Goal: Find specific page/section: Find specific page/section

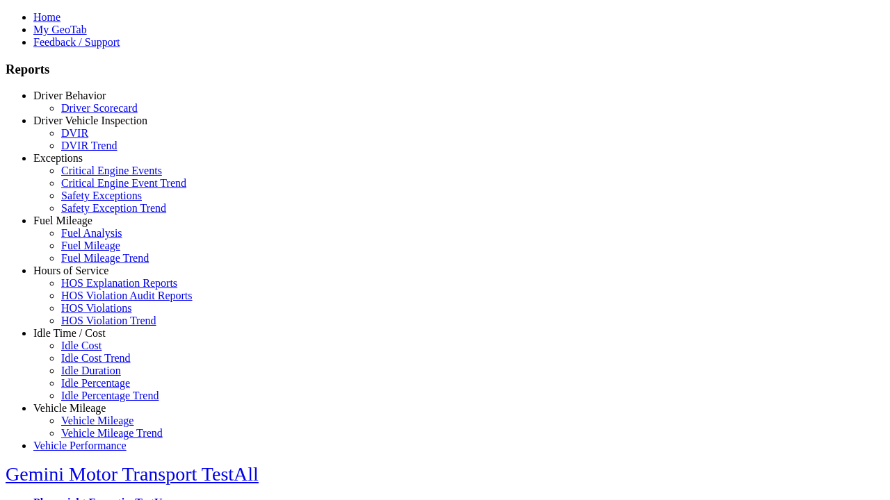
click at [80, 101] on link "Driver Behavior" at bounding box center [69, 96] width 72 height 12
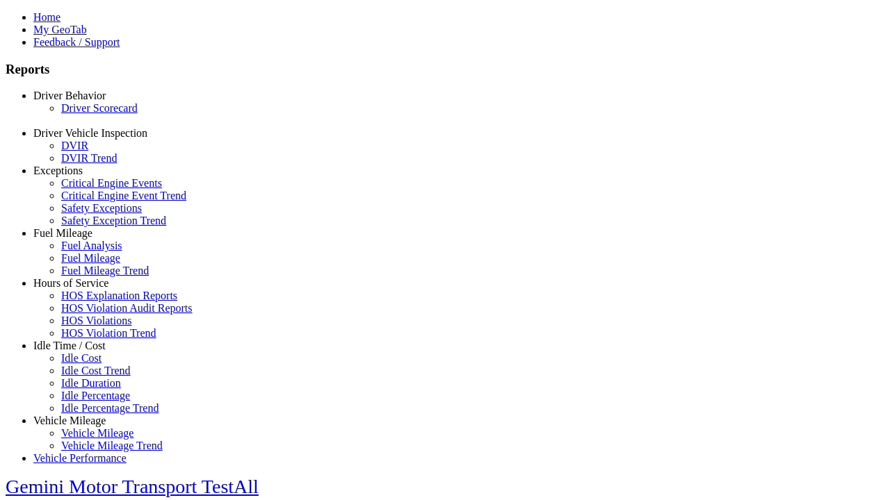
click at [90, 114] on link "Driver Scorecard" at bounding box center [99, 108] width 76 height 12
